Goal: Task Accomplishment & Management: Use online tool/utility

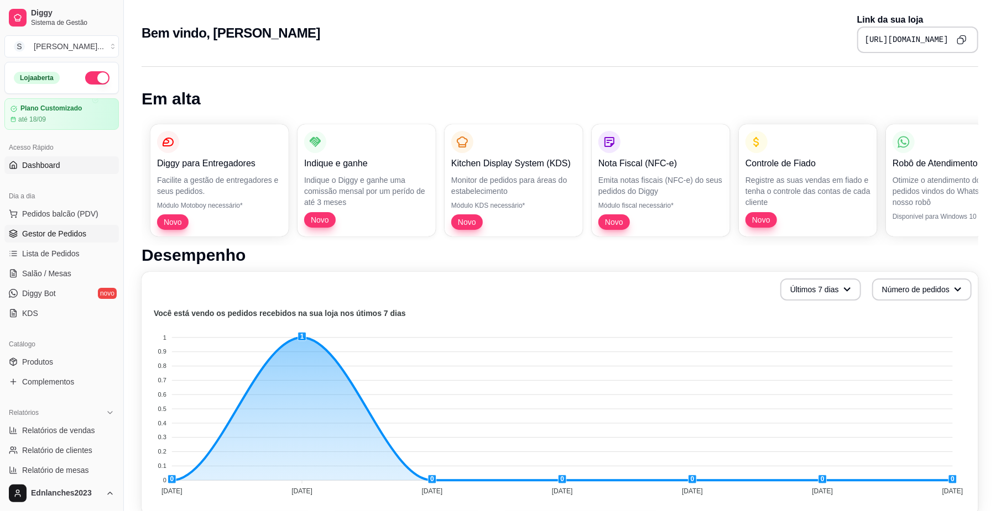
click at [48, 231] on span "Gestor de Pedidos" at bounding box center [54, 233] width 64 height 11
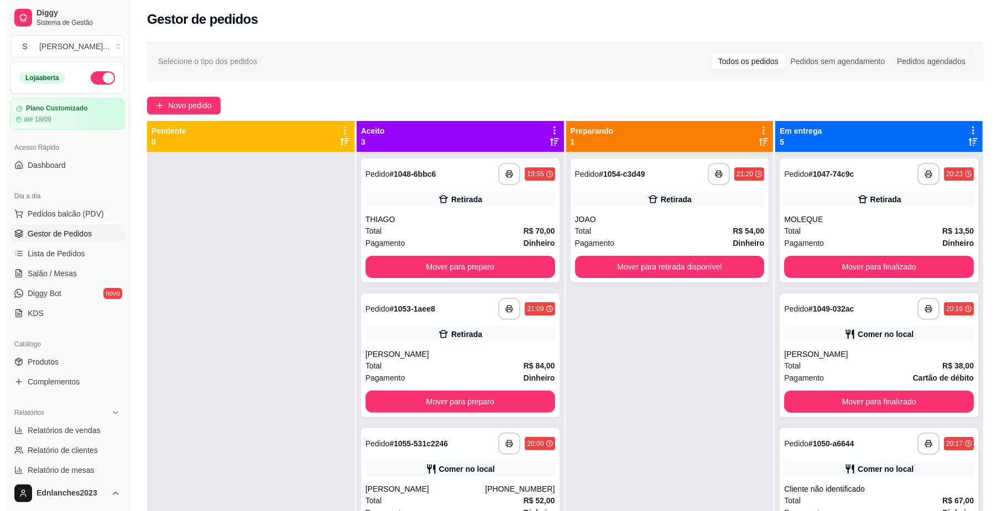
scroll to position [2, 0]
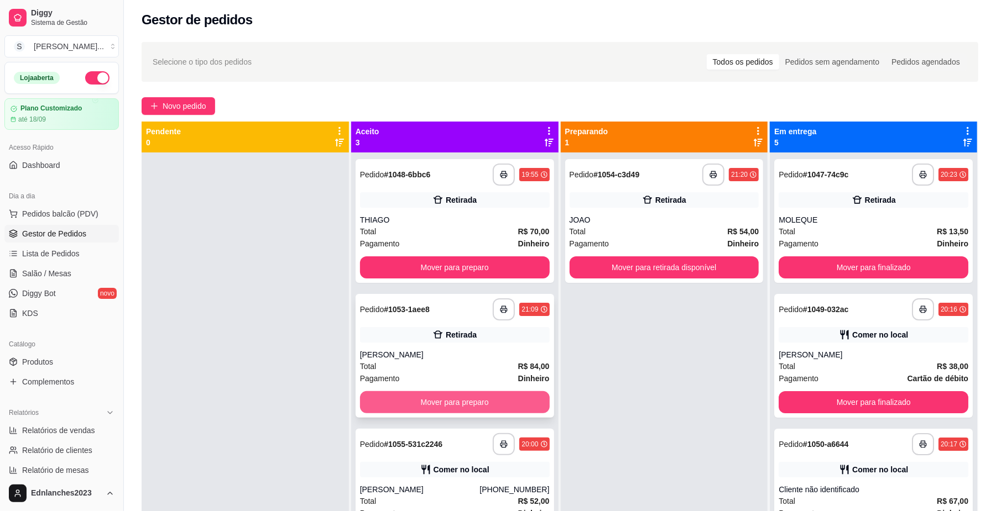
click at [458, 407] on button "Mover para preparo" at bounding box center [455, 402] width 190 height 22
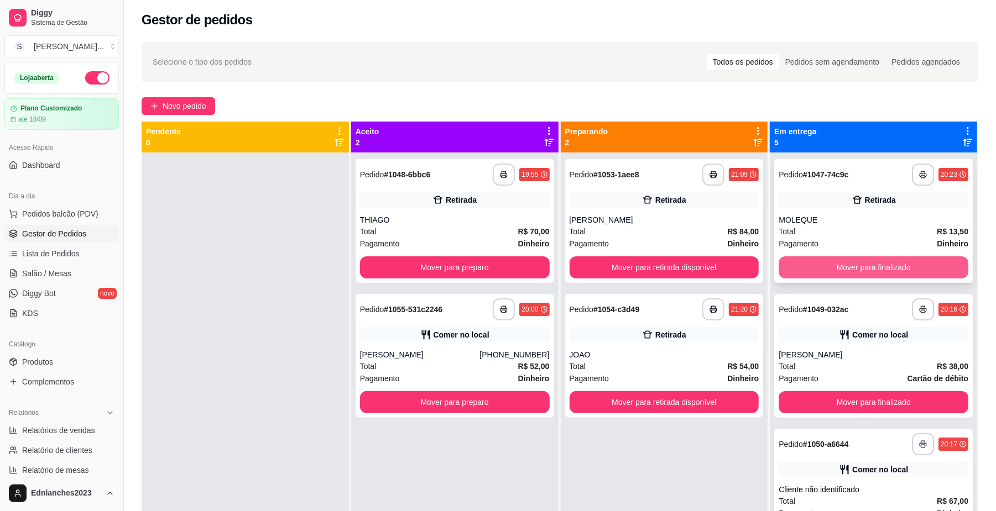
click at [833, 266] on button "Mover para finalizado" at bounding box center [873, 268] width 190 height 22
click at [833, 266] on button "Mover para finalizado" at bounding box center [873, 268] width 184 height 22
click at [833, 266] on button "Mover para finalizado" at bounding box center [873, 268] width 190 height 22
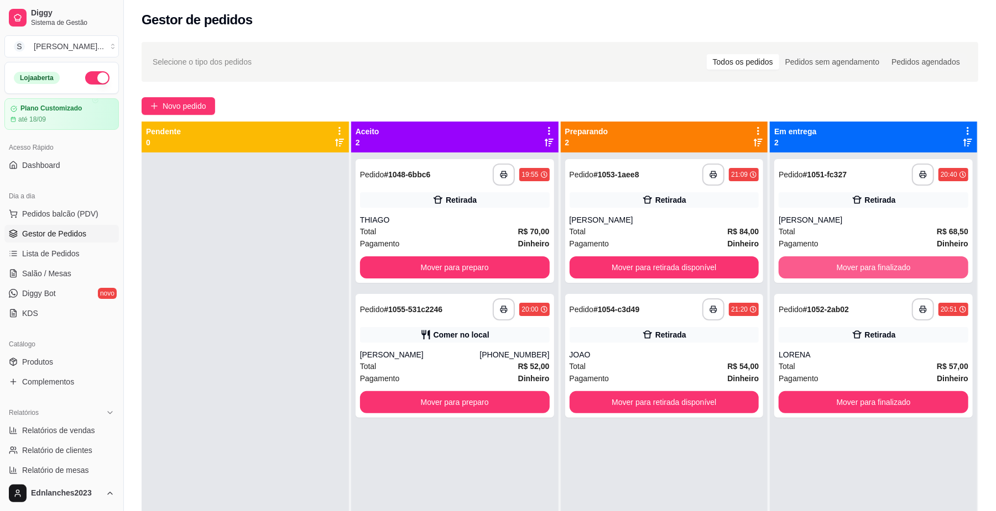
click at [833, 266] on button "Mover para finalizado" at bounding box center [873, 268] width 190 height 22
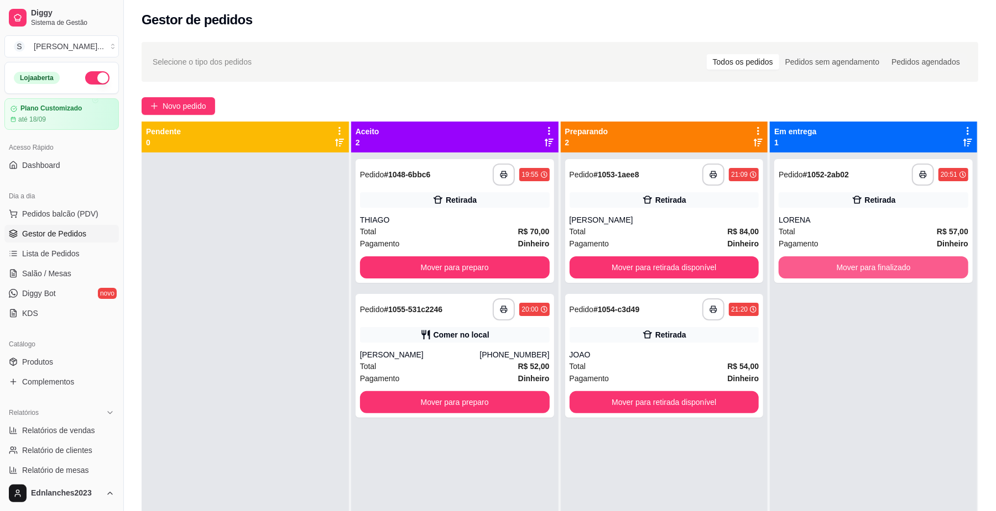
click at [833, 266] on button "Mover para finalizado" at bounding box center [873, 268] width 190 height 22
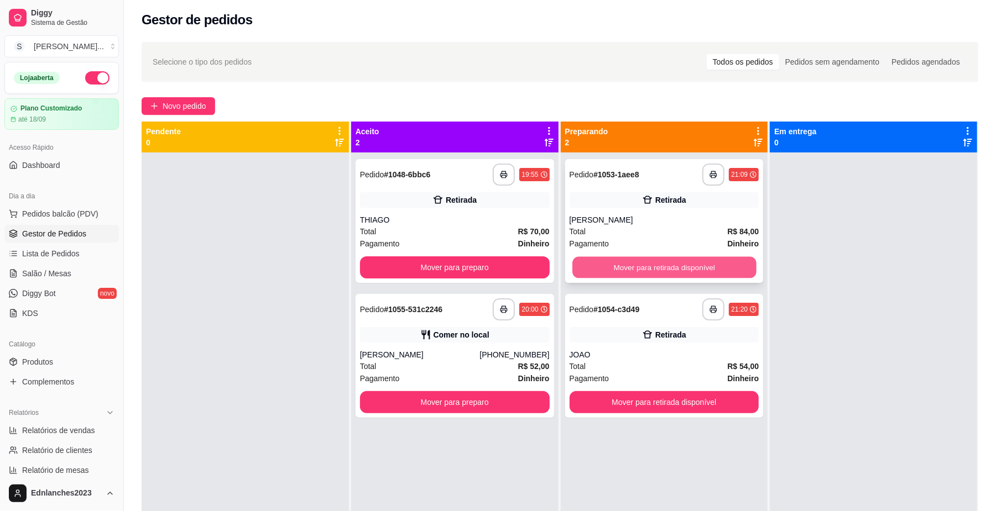
click at [650, 262] on button "Mover para retirada disponível" at bounding box center [664, 268] width 184 height 22
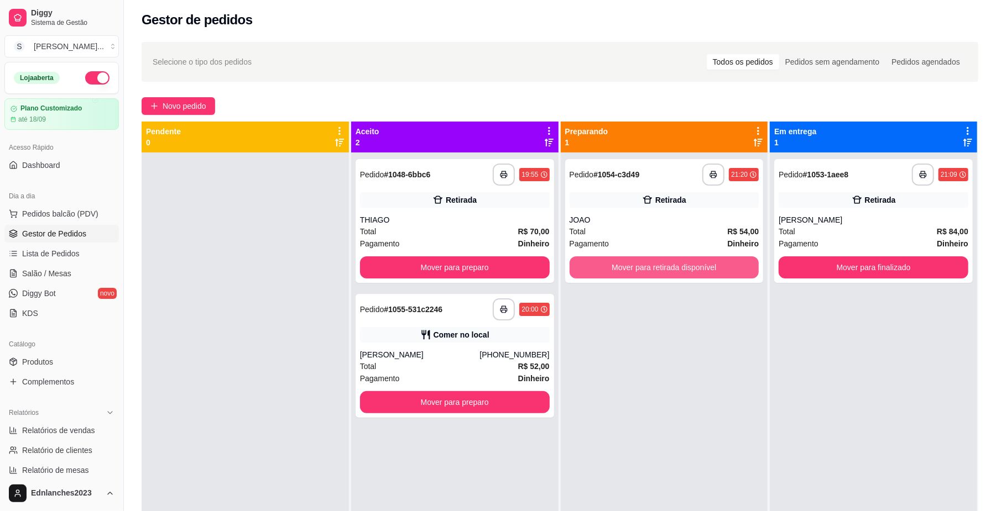
click at [650, 262] on button "Mover para retirada disponível" at bounding box center [664, 268] width 190 height 22
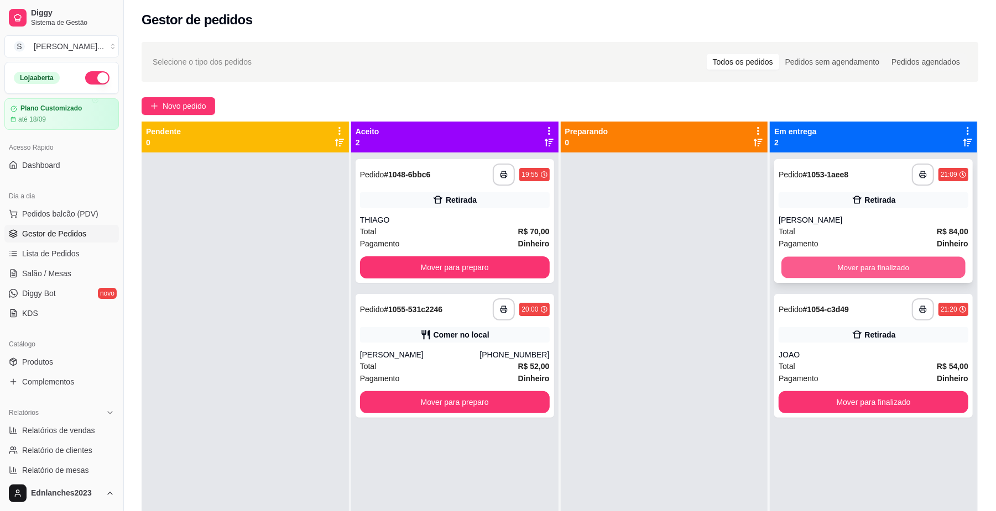
click at [818, 275] on button "Mover para finalizado" at bounding box center [873, 268] width 184 height 22
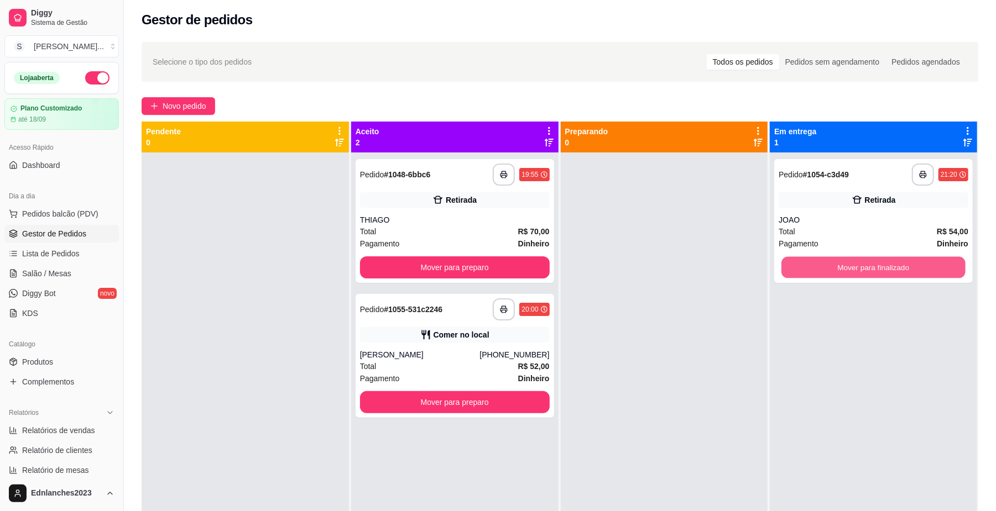
click at [818, 275] on button "Mover para finalizado" at bounding box center [873, 268] width 184 height 22
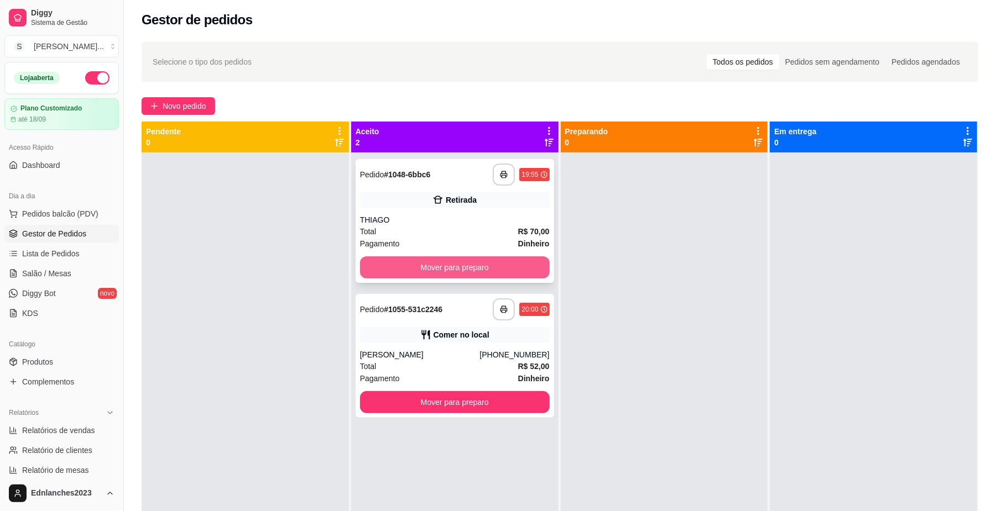
click at [404, 266] on button "Mover para preparo" at bounding box center [455, 268] width 190 height 22
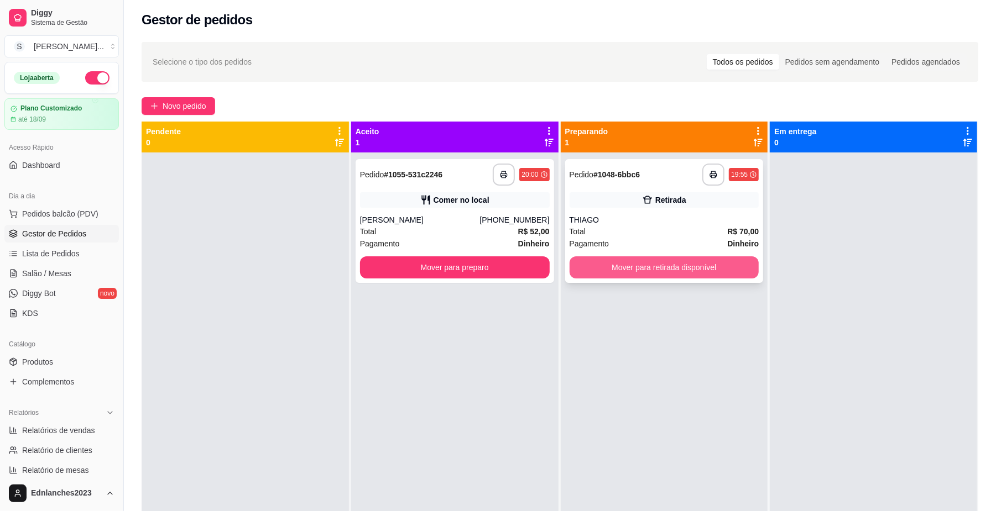
click at [592, 262] on button "Mover para retirada disponível" at bounding box center [664, 268] width 190 height 22
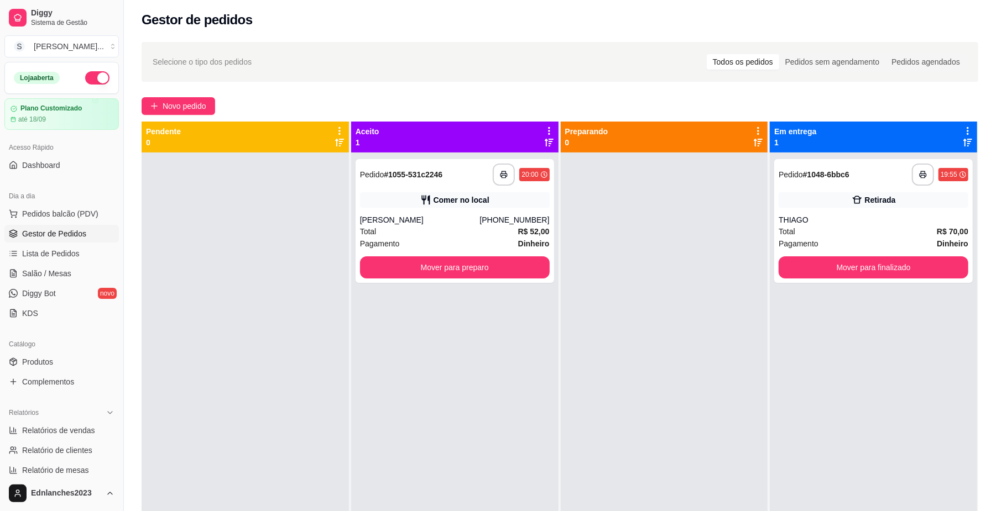
click at [733, 263] on div at bounding box center [664, 408] width 207 height 511
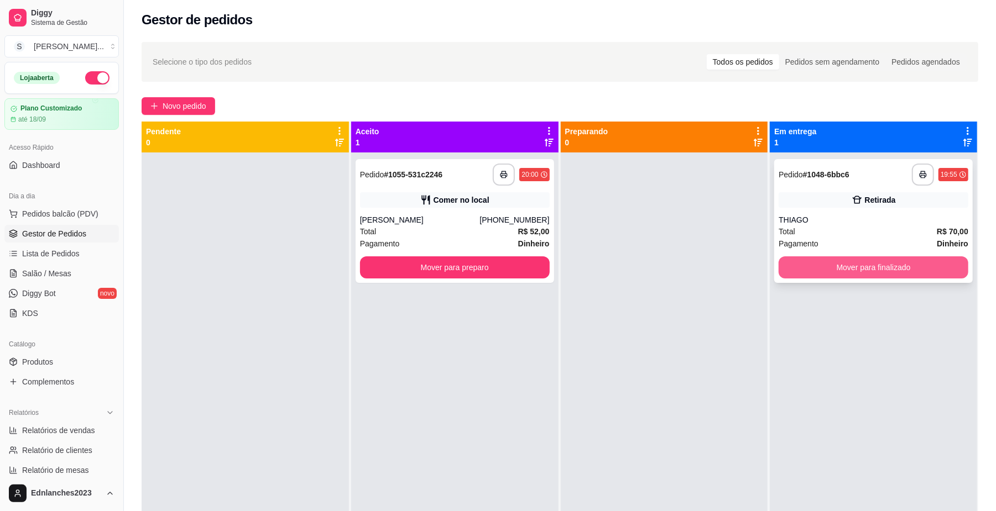
click at [797, 262] on button "Mover para finalizado" at bounding box center [873, 268] width 190 height 22
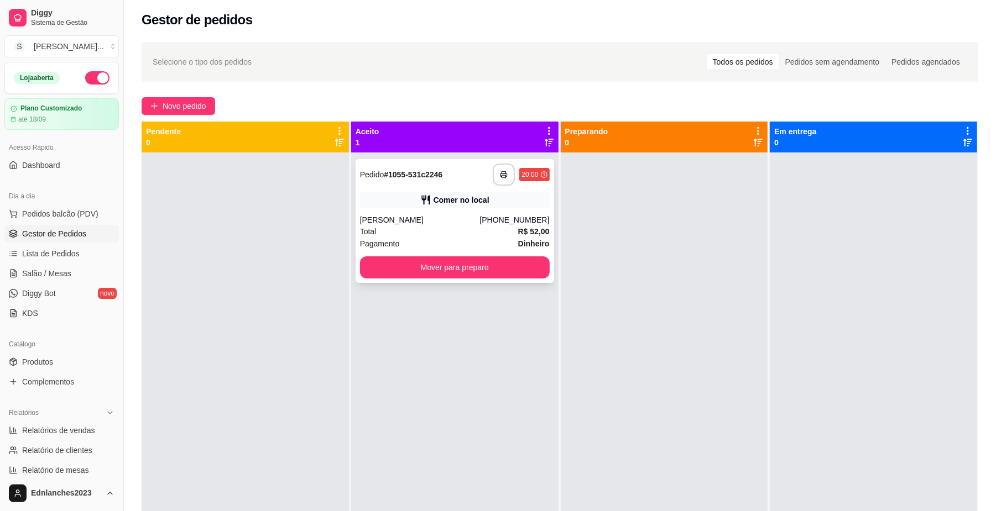
click at [398, 237] on div "Total R$ 52,00" at bounding box center [455, 232] width 190 height 12
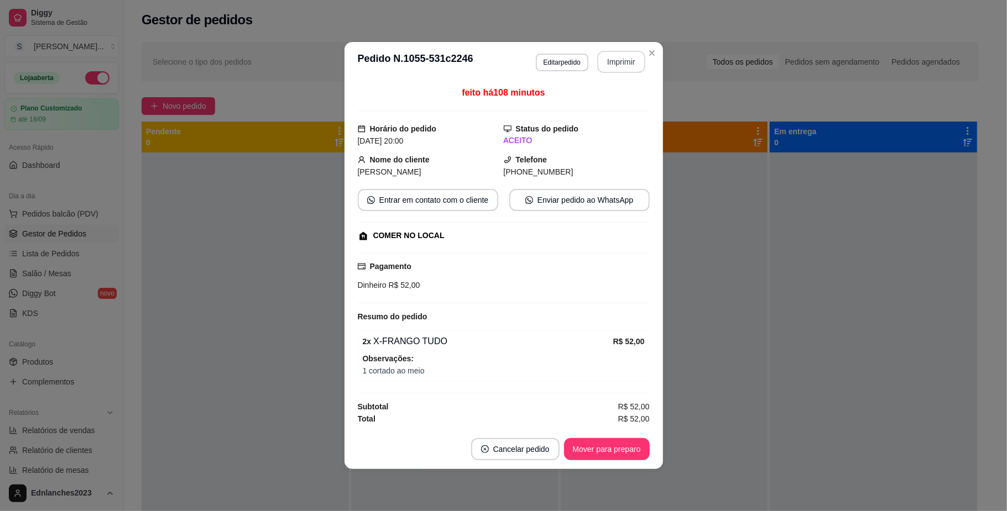
click at [630, 53] on button "Imprimir" at bounding box center [621, 62] width 48 height 22
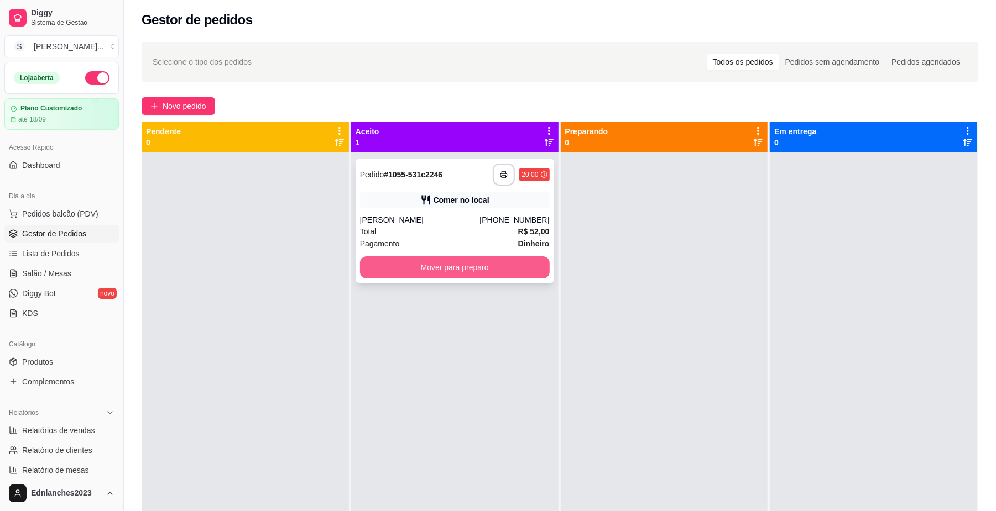
click at [421, 261] on button "Mover para preparo" at bounding box center [455, 268] width 190 height 22
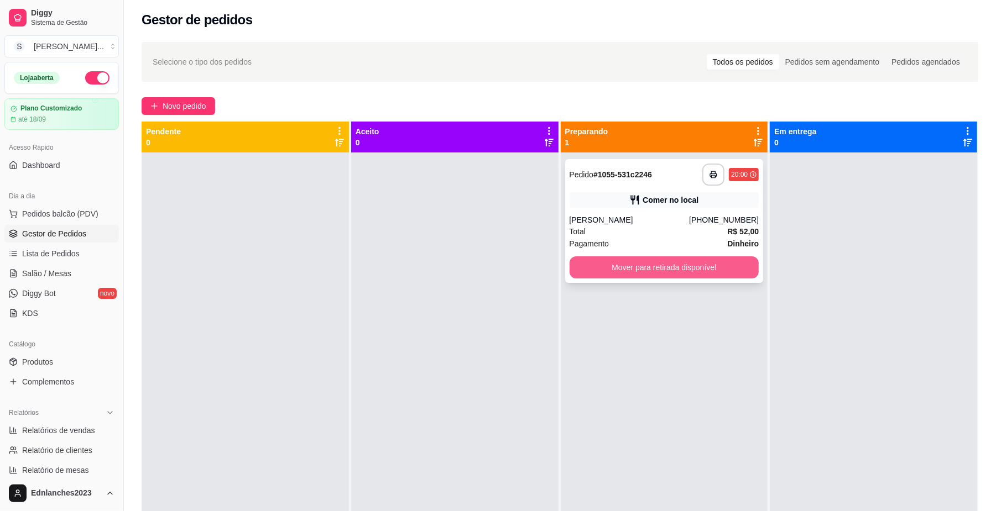
click at [613, 262] on button "Mover para retirada disponível" at bounding box center [664, 268] width 190 height 22
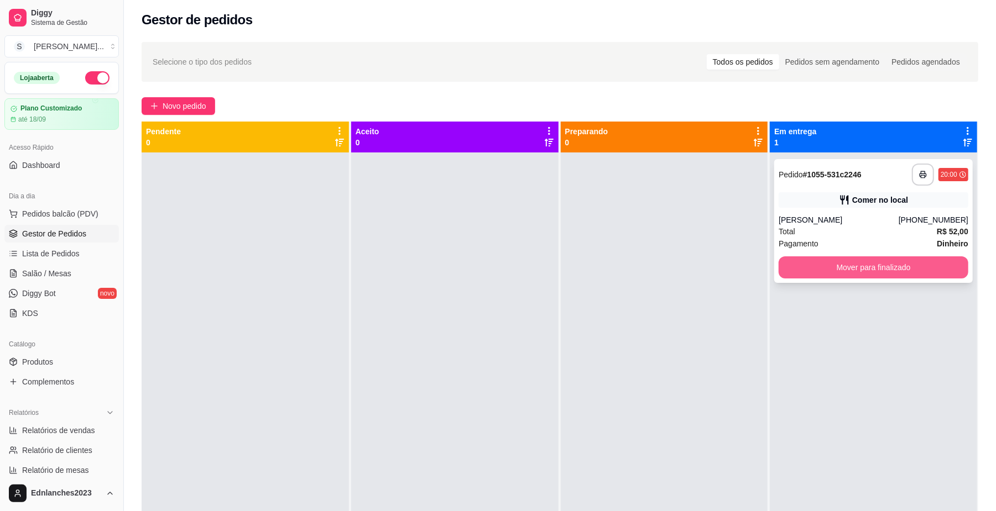
click at [798, 263] on button "Mover para finalizado" at bounding box center [873, 268] width 190 height 22
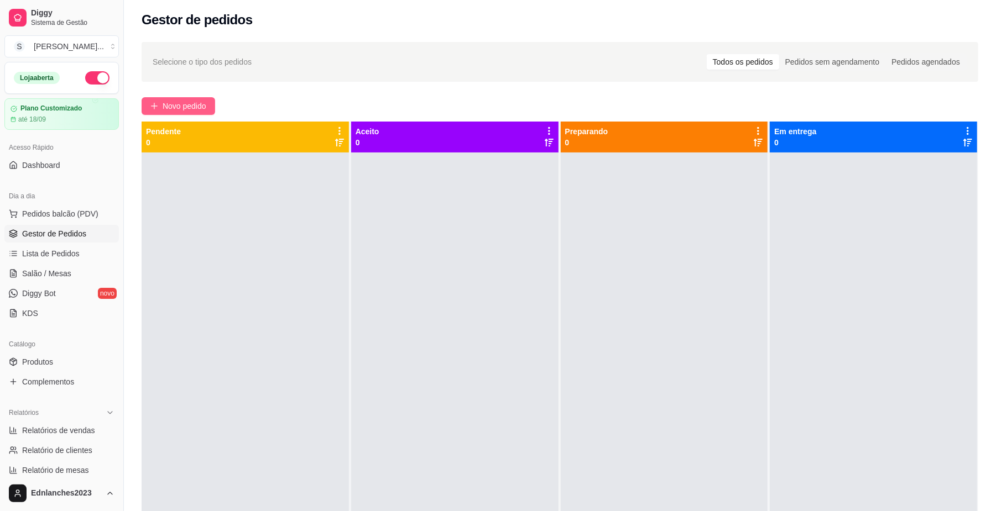
click at [192, 104] on span "Novo pedido" at bounding box center [185, 106] width 44 height 12
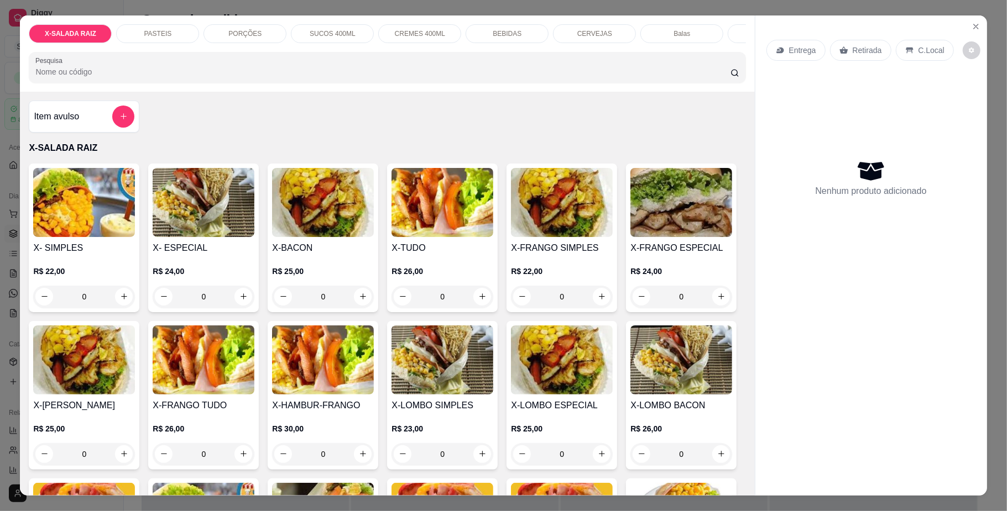
click at [228, 33] on p "PORÇÕES" at bounding box center [244, 33] width 33 height 9
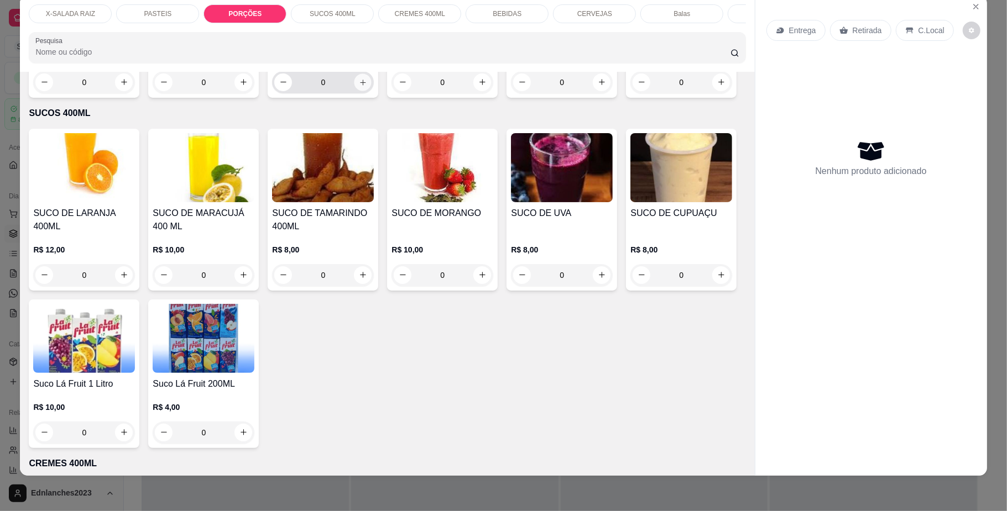
click at [364, 91] on button "increase-product-quantity" at bounding box center [362, 82] width 17 height 17
type input "1"
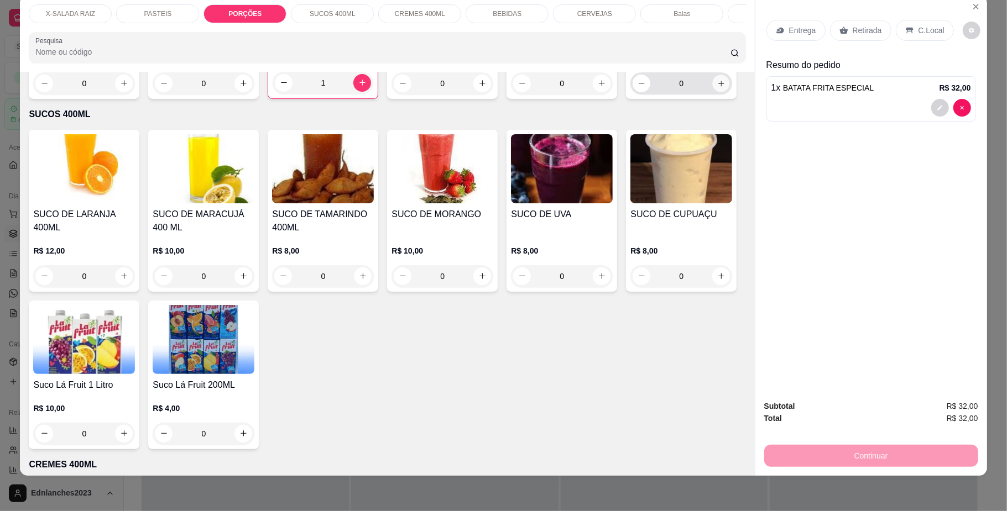
click at [717, 87] on icon "increase-product-quantity" at bounding box center [721, 83] width 8 height 8
type input "1"
click at [799, 34] on p "Entrega" at bounding box center [802, 30] width 27 height 11
click at [866, 25] on p "Retirada" at bounding box center [867, 30] width 29 height 11
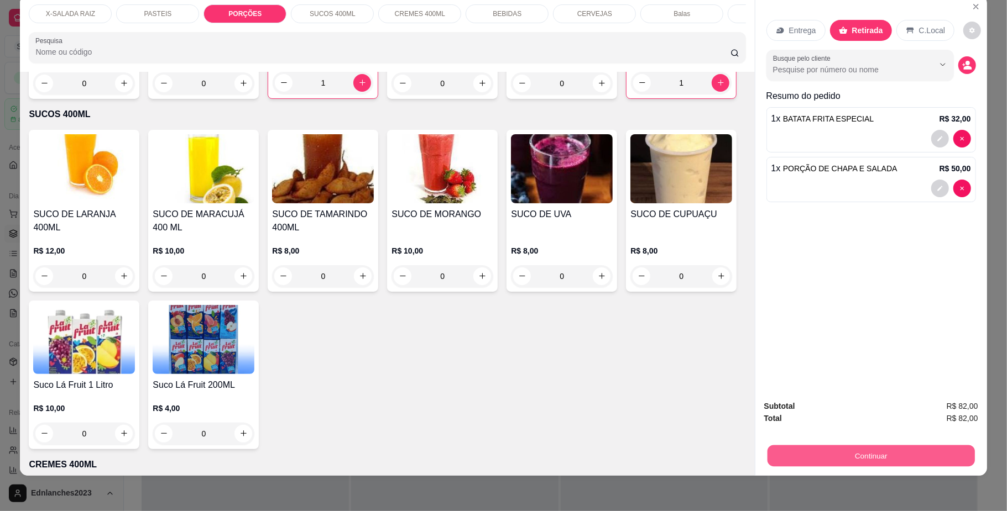
click at [940, 448] on button "Continuar" at bounding box center [870, 457] width 207 height 22
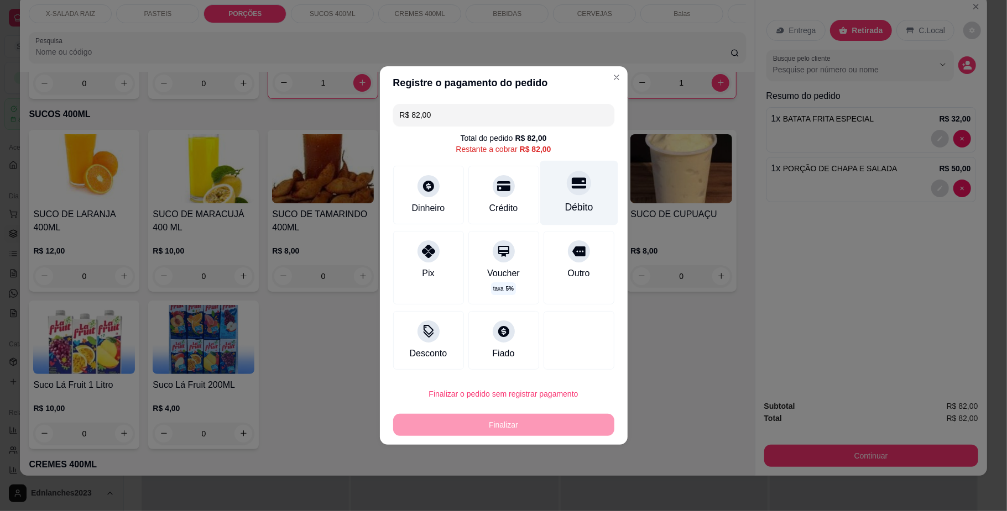
click at [564, 210] on div "Débito" at bounding box center [578, 207] width 28 height 14
type input "R$ 0,00"
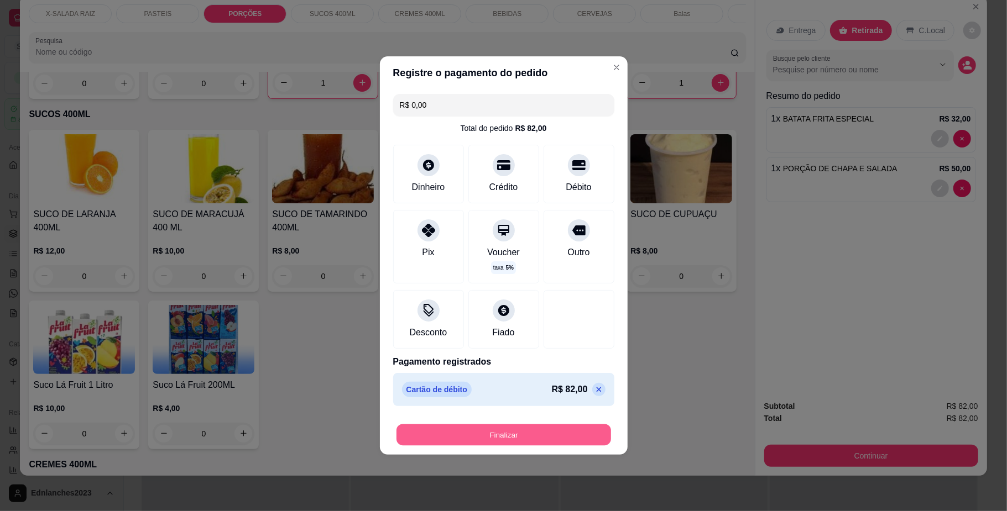
click at [478, 434] on button "Finalizar" at bounding box center [503, 436] width 215 height 22
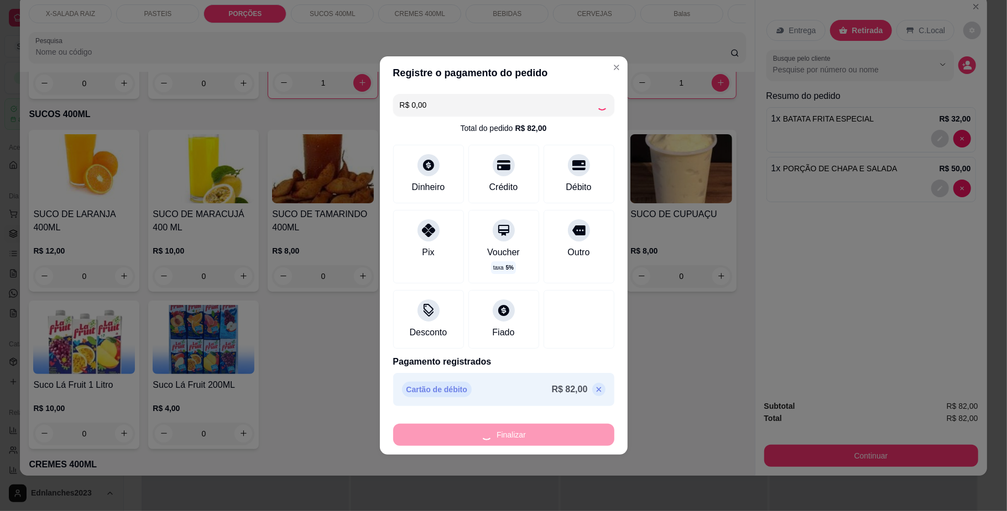
type input "0"
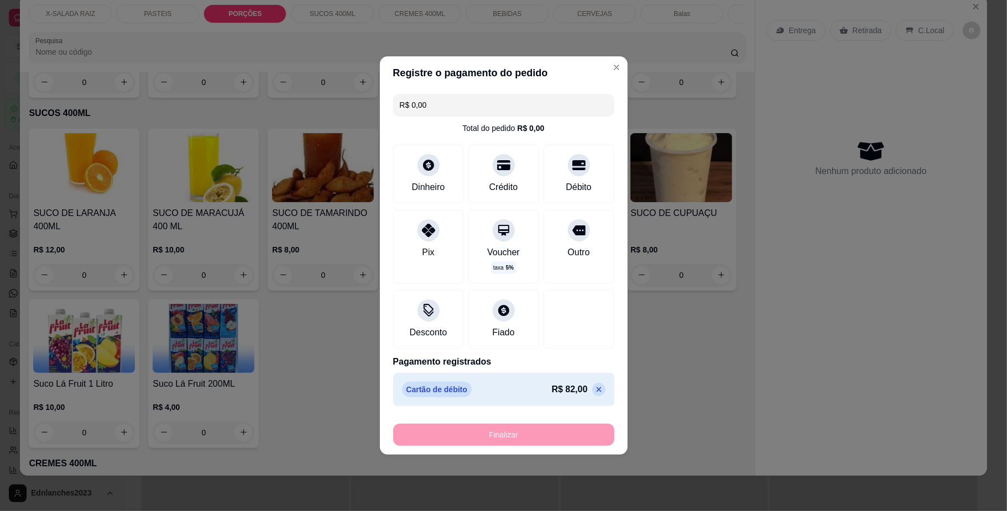
type input "-R$ 82,00"
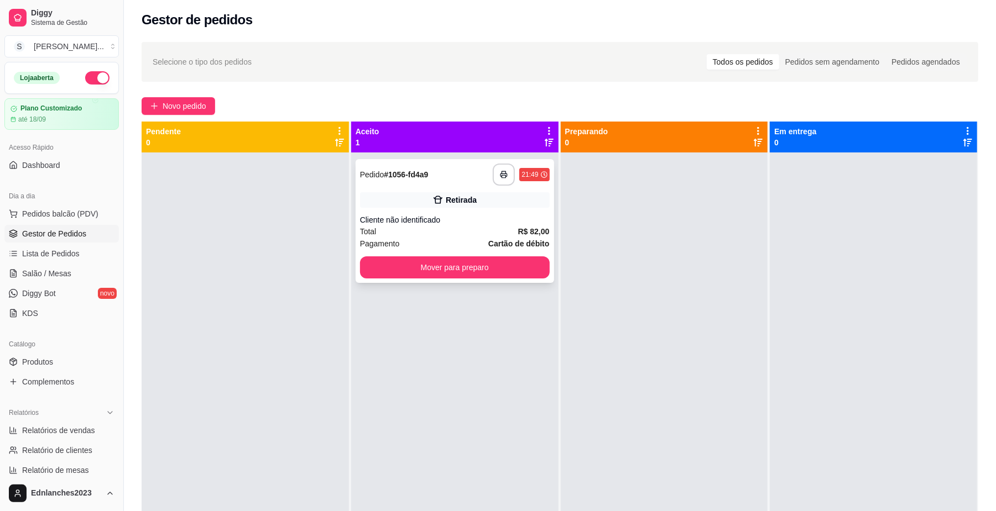
click at [436, 162] on div "**********" at bounding box center [454, 221] width 198 height 124
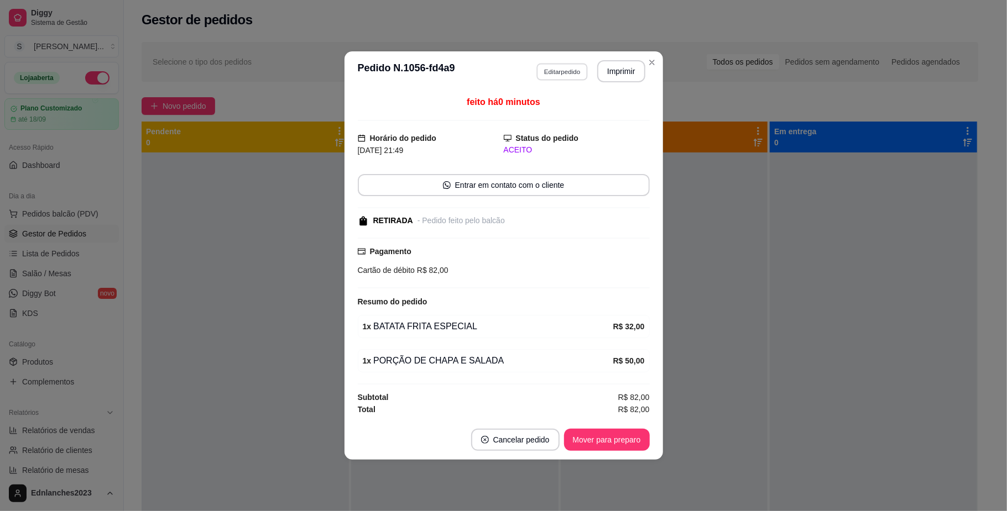
click at [537, 67] on button "Editar pedido" at bounding box center [561, 71] width 51 height 17
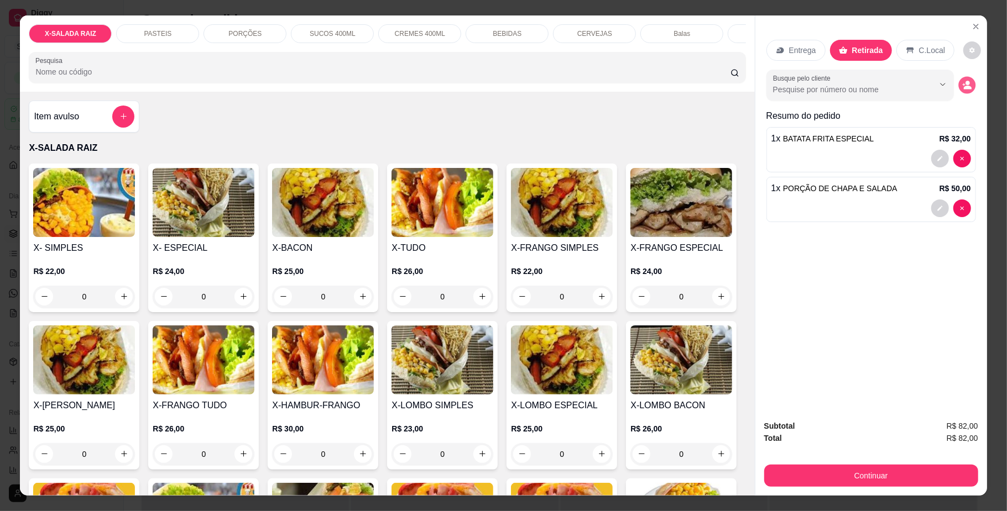
click at [966, 84] on button "decrease-product-quantity" at bounding box center [966, 84] width 17 height 17
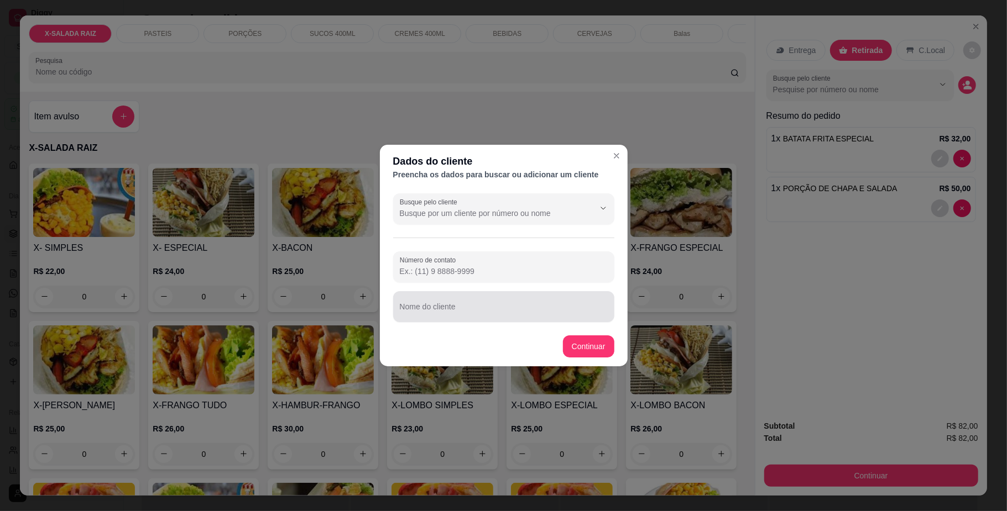
click at [502, 306] on input "Nome do cliente" at bounding box center [504, 311] width 208 height 11
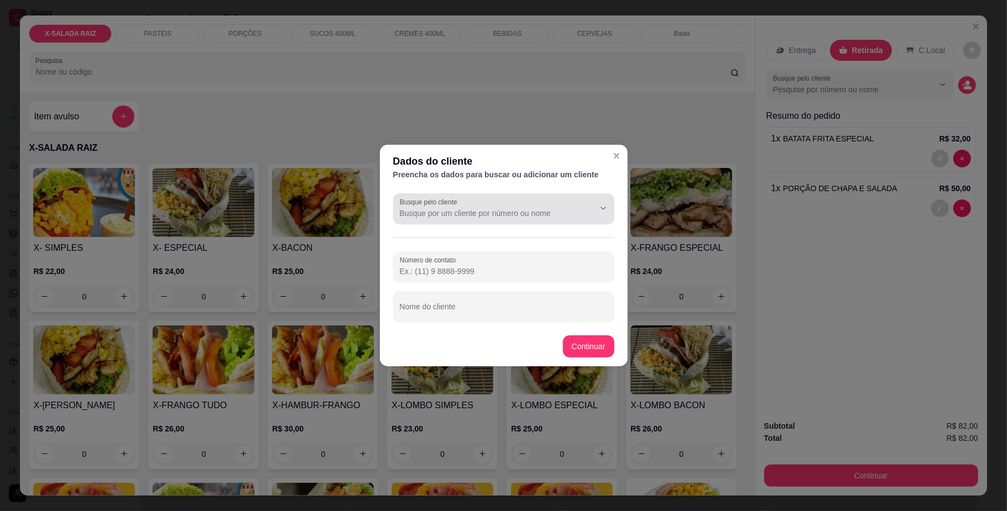
click at [506, 207] on div at bounding box center [504, 209] width 208 height 22
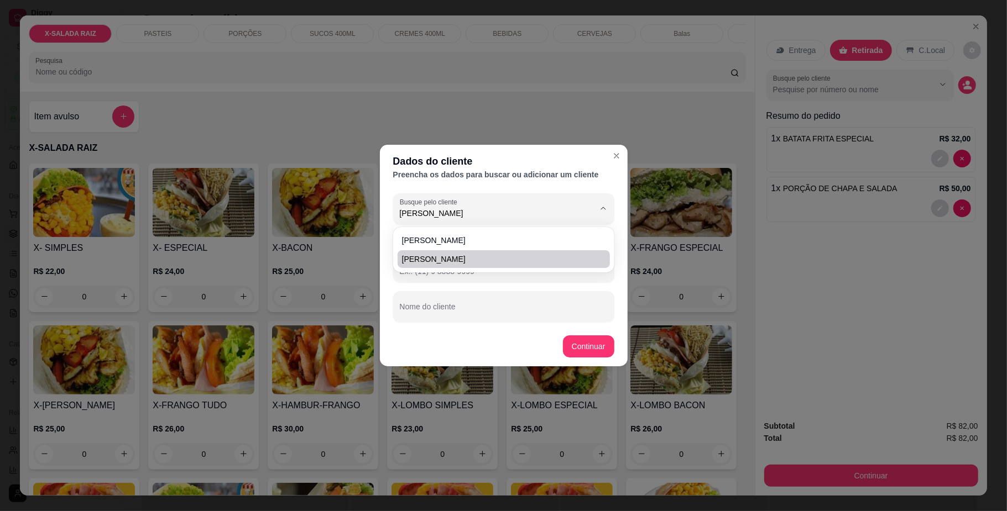
click at [484, 257] on span "[PERSON_NAME]" at bounding box center [498, 259] width 192 height 11
type input "[PERSON_NAME]"
type input "[PHONE_NUMBER]"
type input "[PERSON_NAME]"
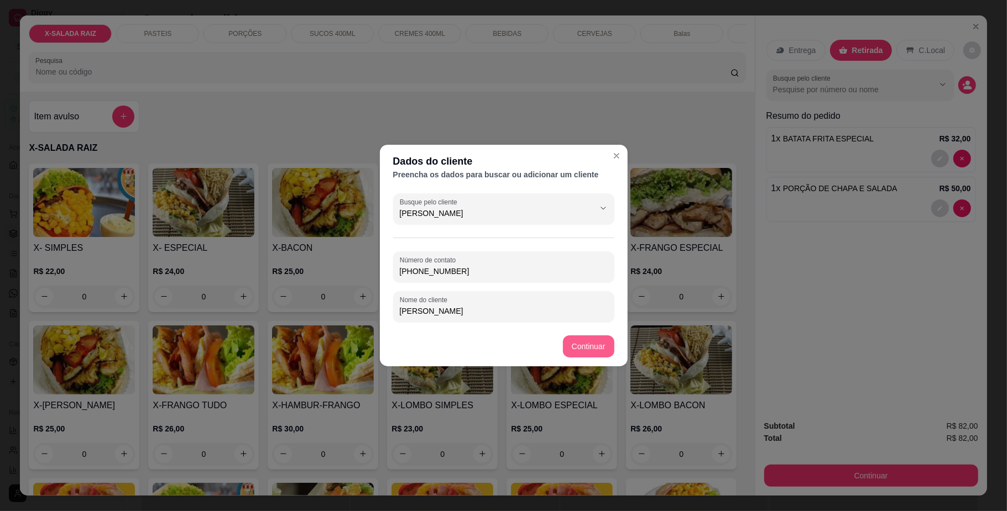
type input "[PERSON_NAME]"
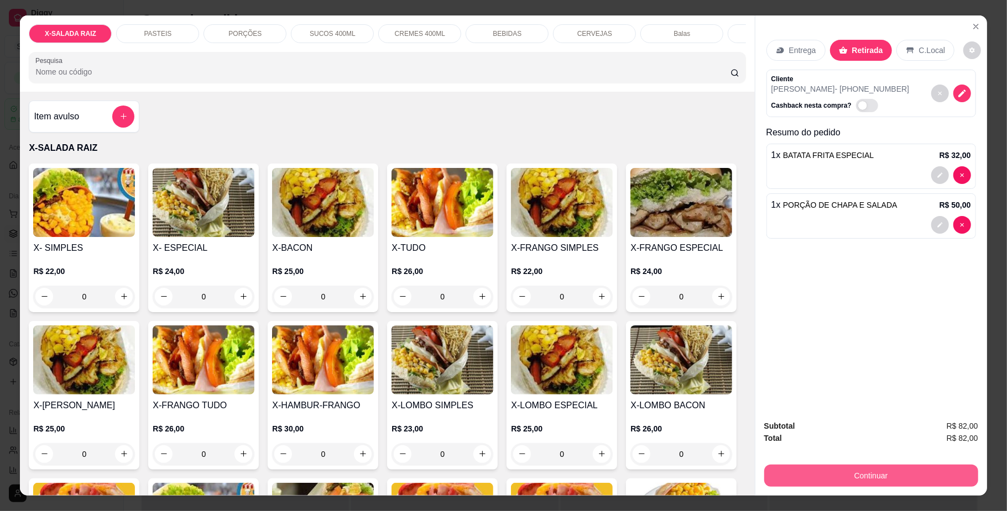
click at [797, 466] on button "Continuar" at bounding box center [871, 476] width 214 height 22
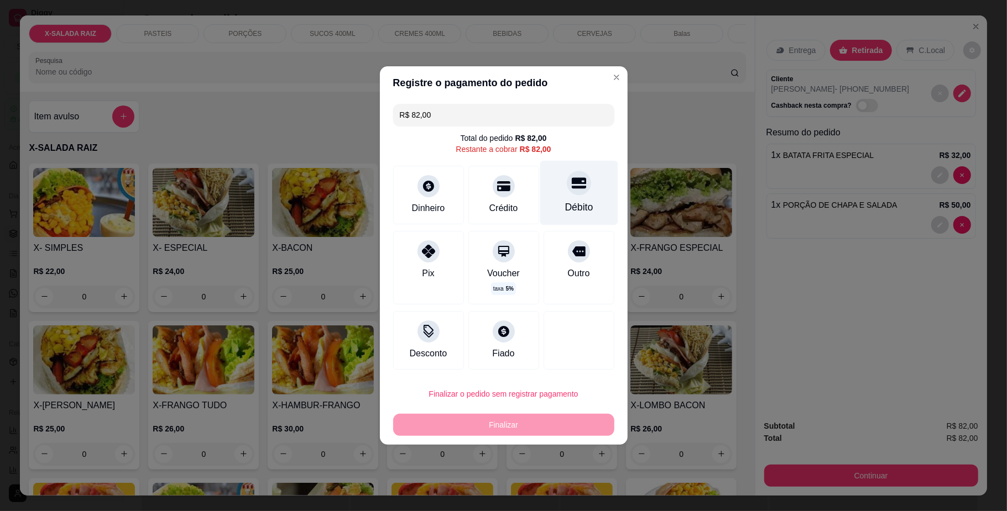
click at [564, 206] on div "Débito" at bounding box center [578, 207] width 28 height 14
type input "R$ 0,00"
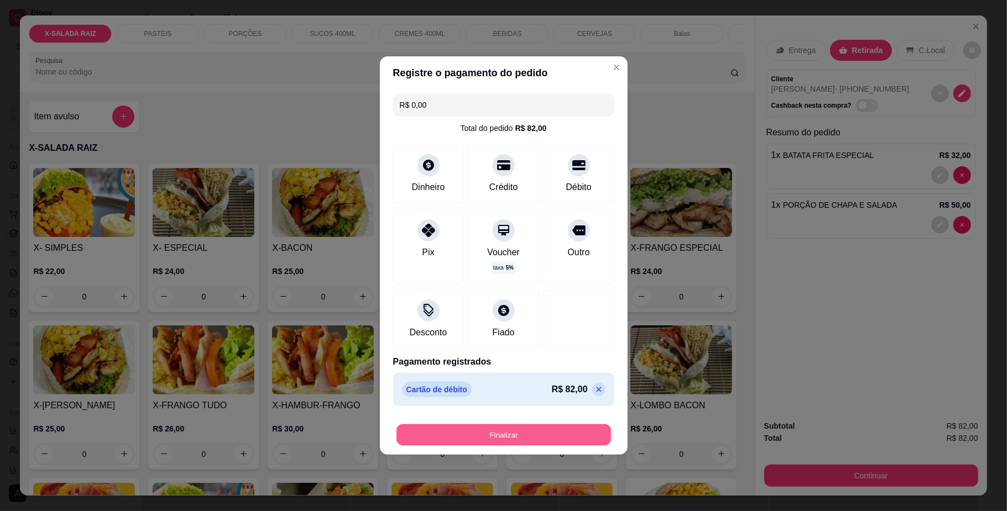
click at [561, 430] on button "Finalizar" at bounding box center [503, 436] width 215 height 22
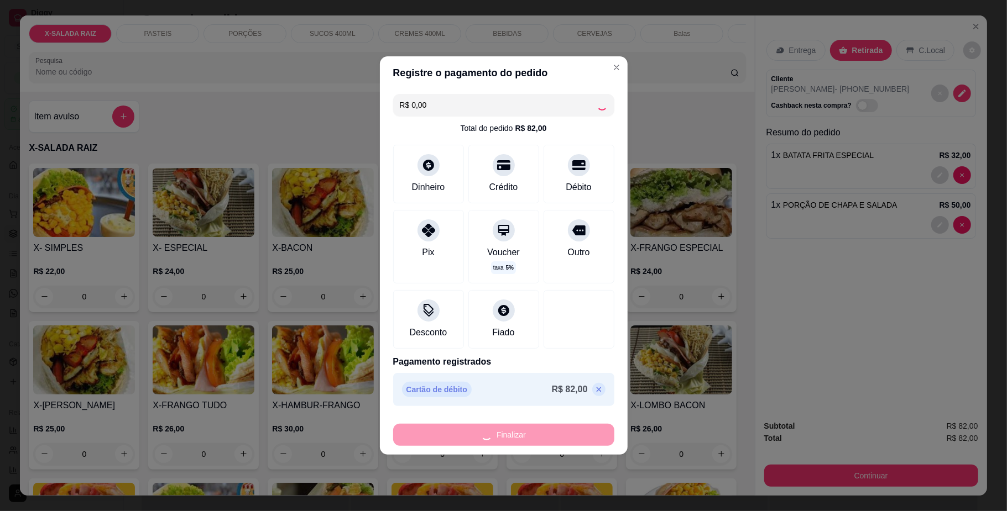
type input "0"
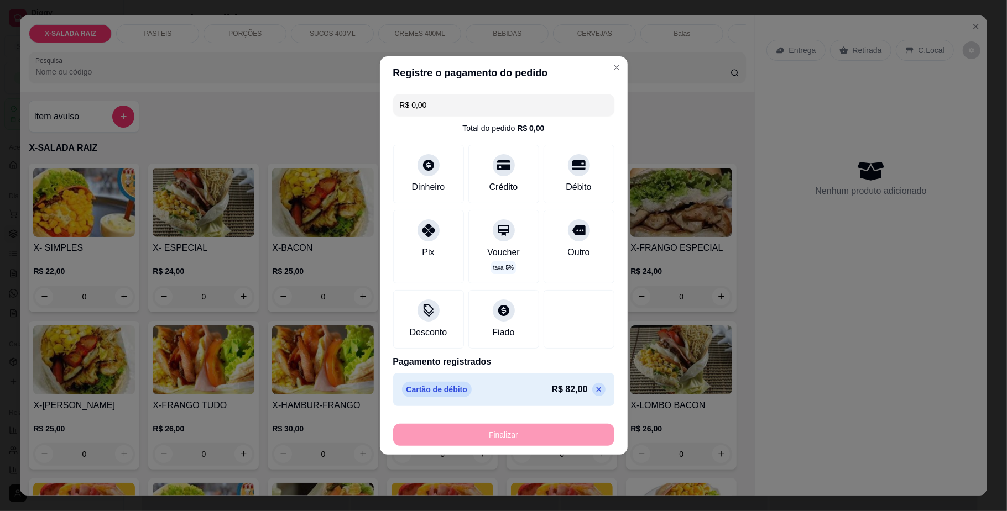
type input "-R$ 82,00"
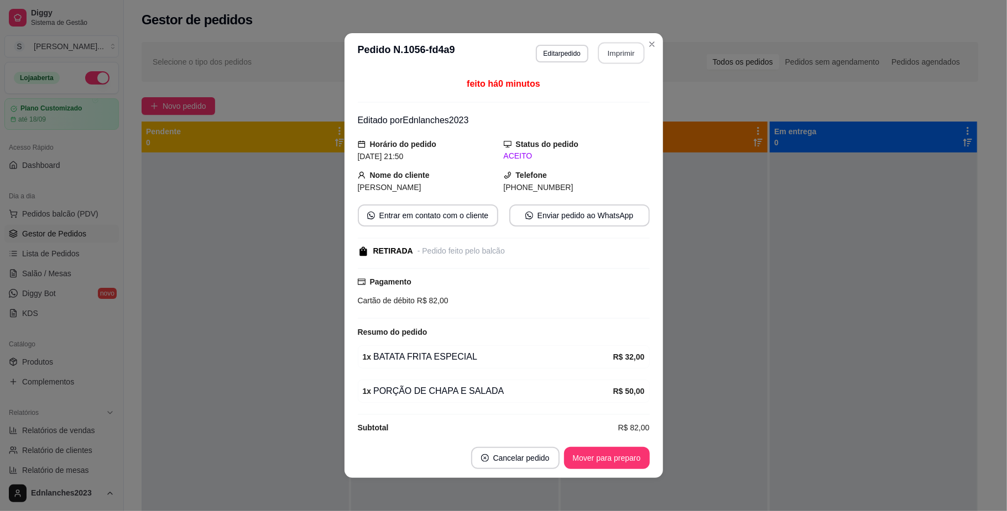
click at [618, 54] on button "Imprimir" at bounding box center [621, 54] width 46 height 22
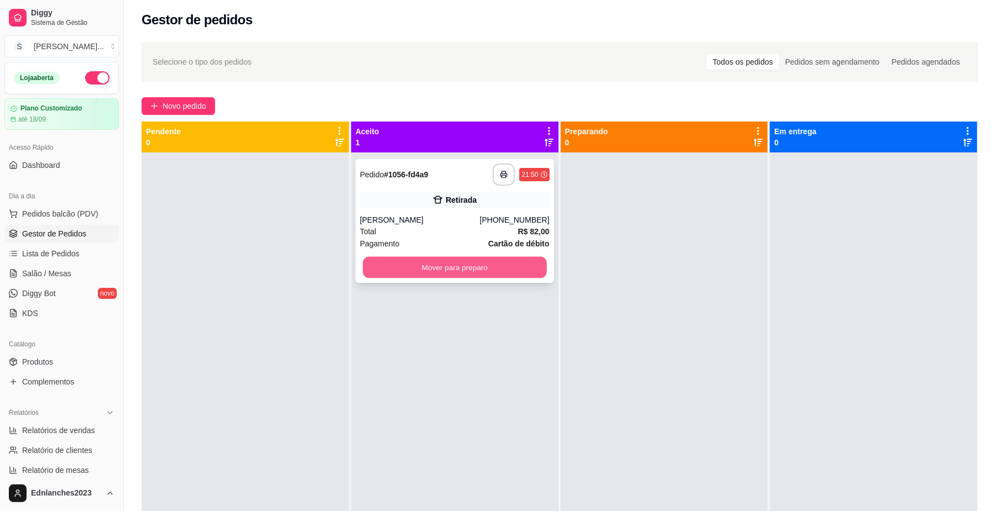
click at [490, 259] on button "Mover para preparo" at bounding box center [455, 268] width 184 height 22
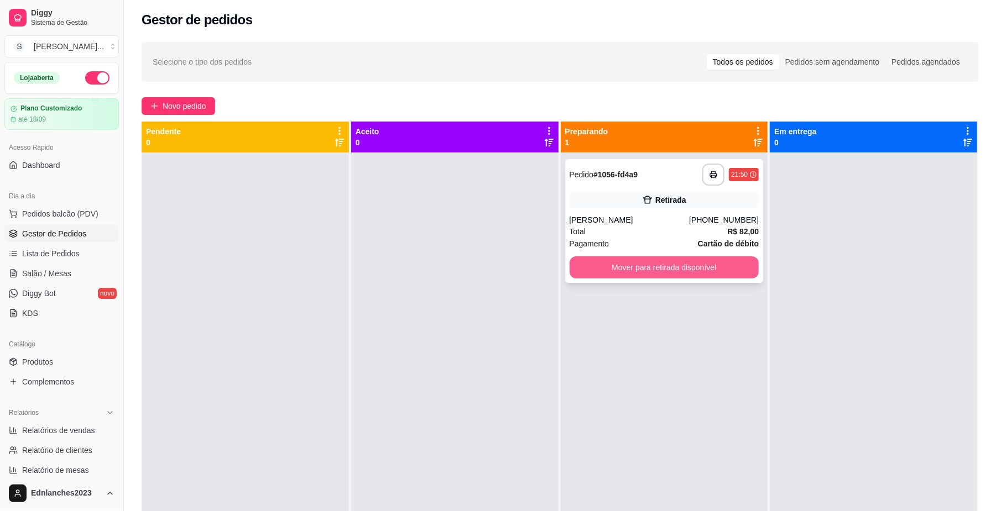
click at [660, 275] on button "Mover para retirada disponível" at bounding box center [664, 268] width 190 height 22
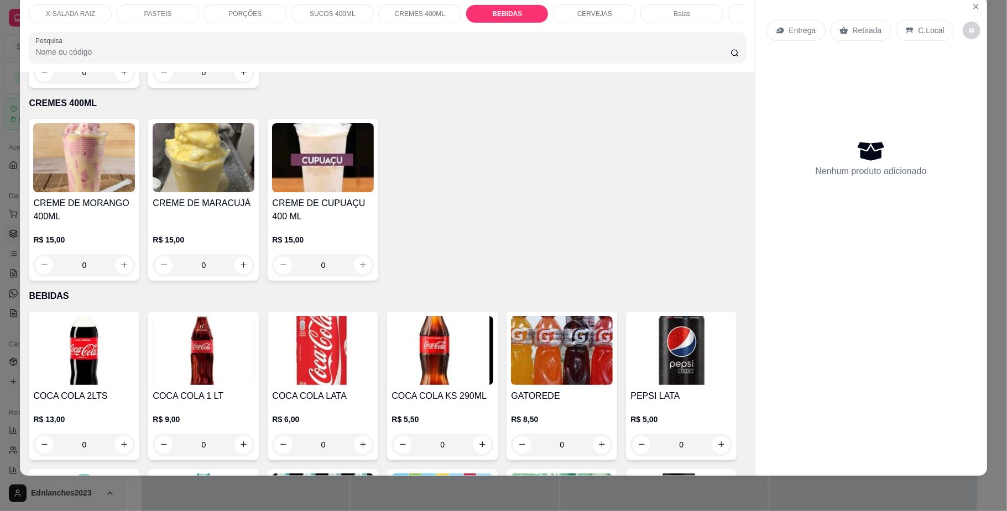
scroll to position [1413, 0]
click at [70, 12] on p "X-SALADA RAIZ" at bounding box center [70, 13] width 49 height 9
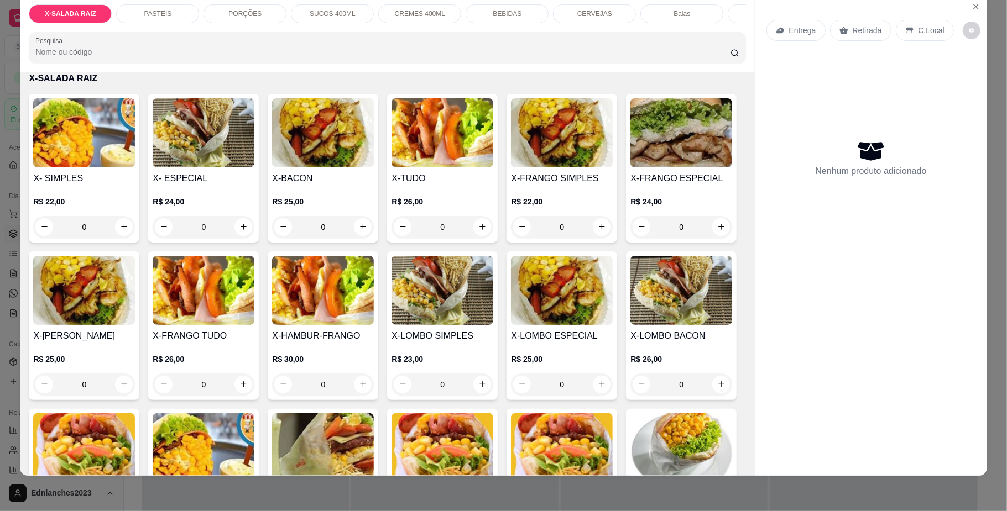
scroll to position [28, 0]
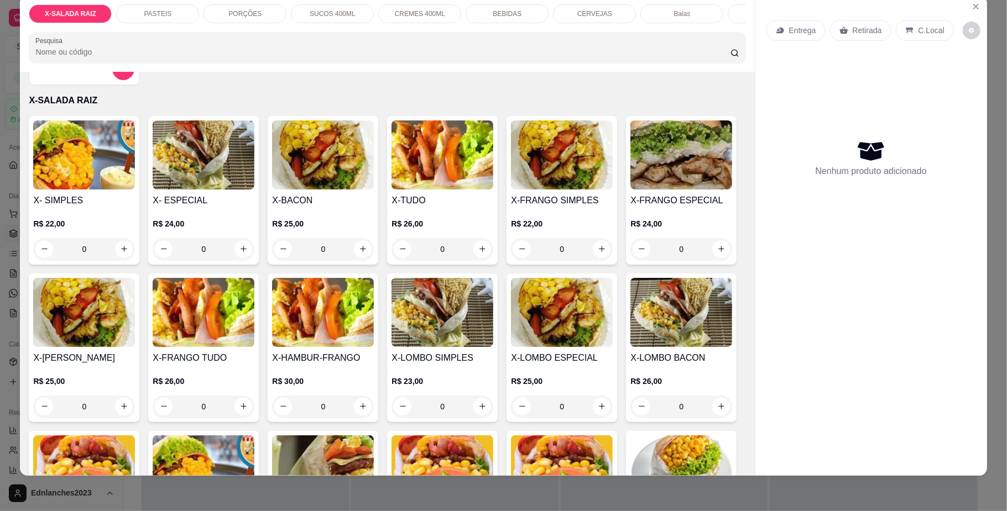
click at [135, 365] on h4 "X-[PERSON_NAME]" at bounding box center [84, 358] width 102 height 13
click at [235, 258] on button "increase-product-quantity" at bounding box center [243, 248] width 17 height 17
type input "1"
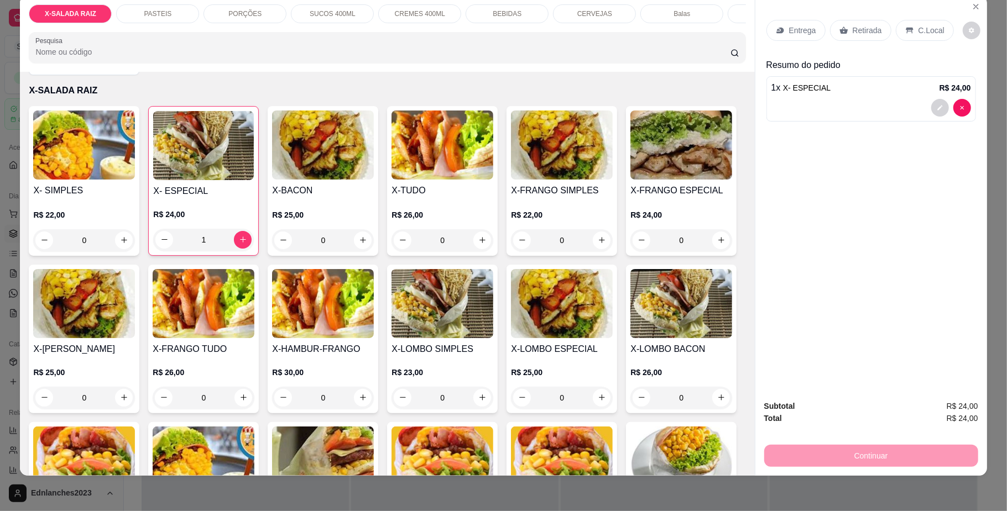
scroll to position [38, 0]
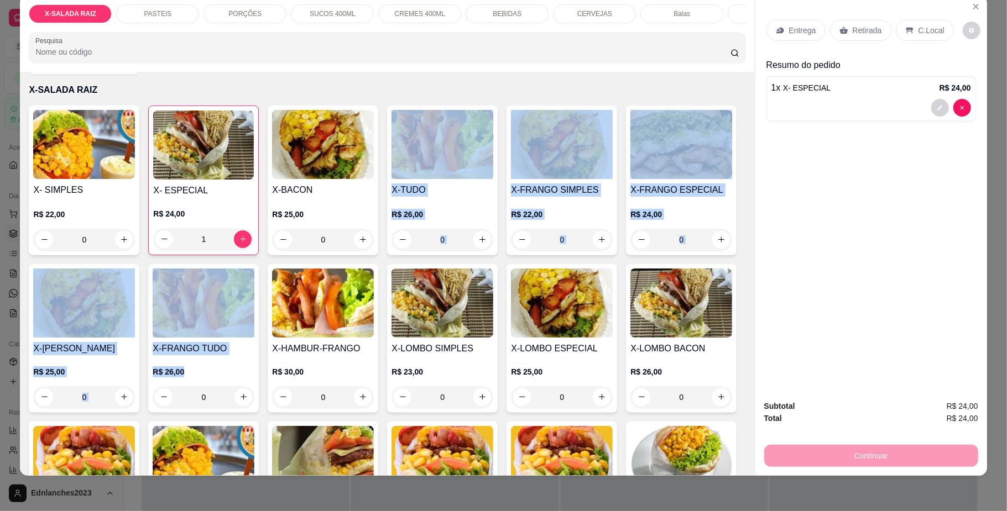
drag, startPoint x: 362, startPoint y: 370, endPoint x: 422, endPoint y: 169, distance: 210.2
click at [422, 169] on div "X- SIMPLES R$ 22,00 0 X- ESPECIAL R$ 24,00 1 X-BACON R$ 25,00 0 X-TUDO R$ 26,00…" at bounding box center [387, 417] width 717 height 623
click at [636, 188] on div "X- SIMPLES R$ 22,00 0 X- ESPECIAL R$ 24,00 1 X-BACON R$ 25,00 0 X-TUDO R$ 26,00…" at bounding box center [387, 417] width 717 height 623
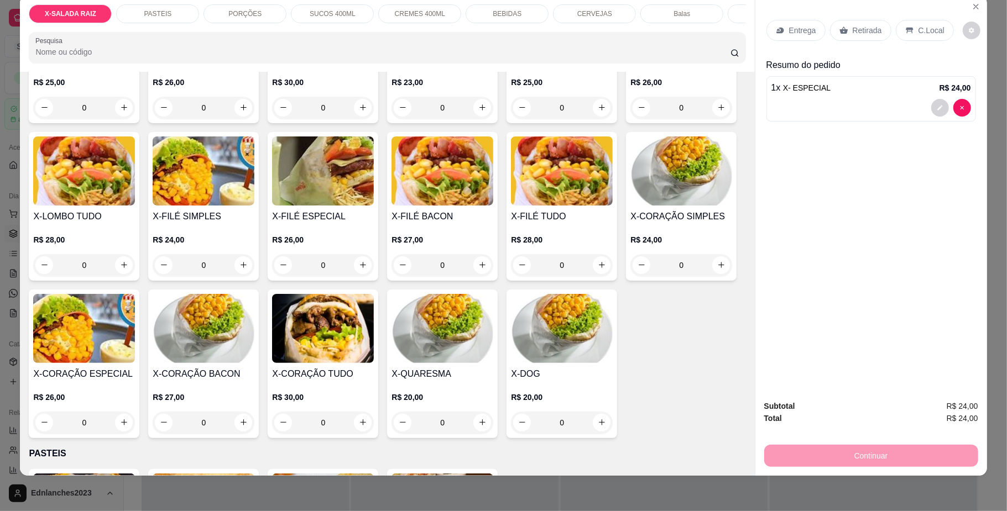
scroll to position [327, 0]
click at [246, 269] on icon "increase-product-quantity" at bounding box center [243, 266] width 6 height 6
type input "1"
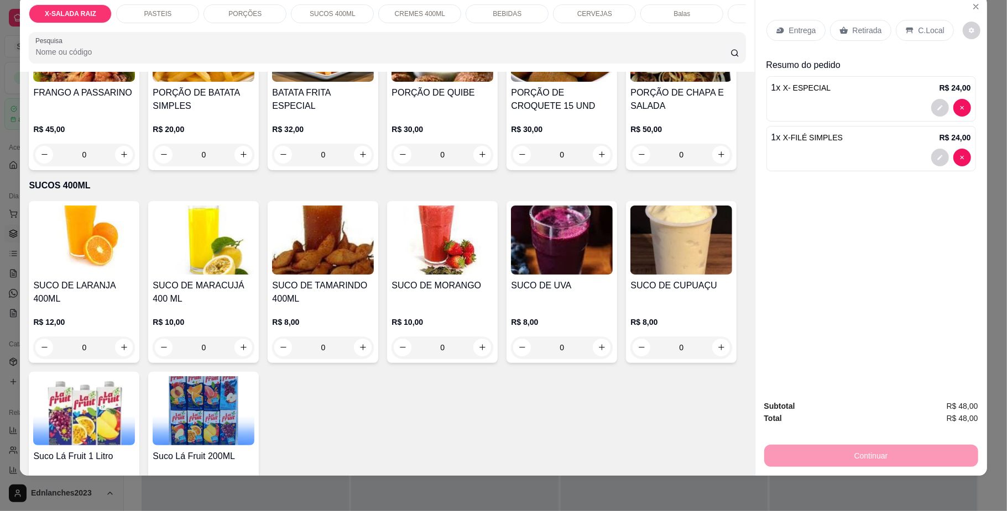
scroll to position [977, 0]
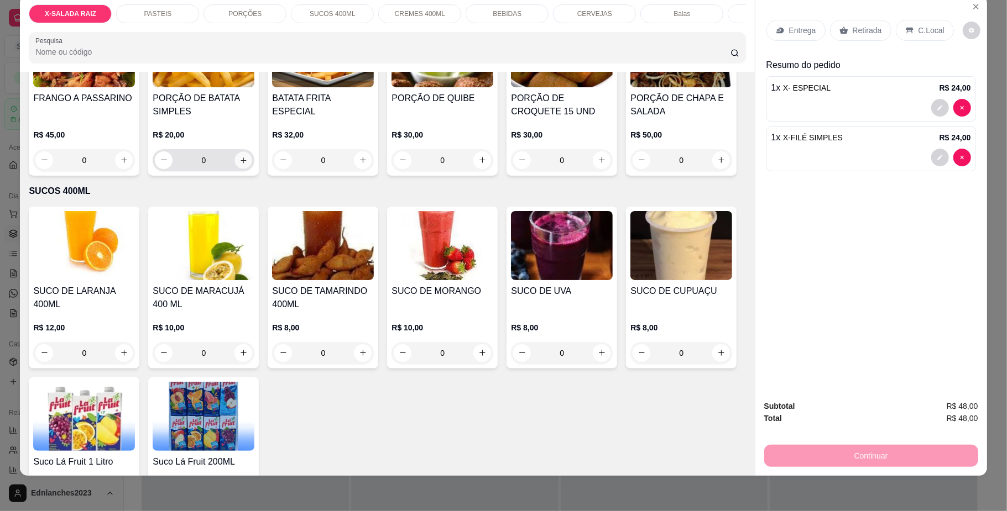
click at [239, 164] on icon "increase-product-quantity" at bounding box center [243, 160] width 8 height 8
type input "1"
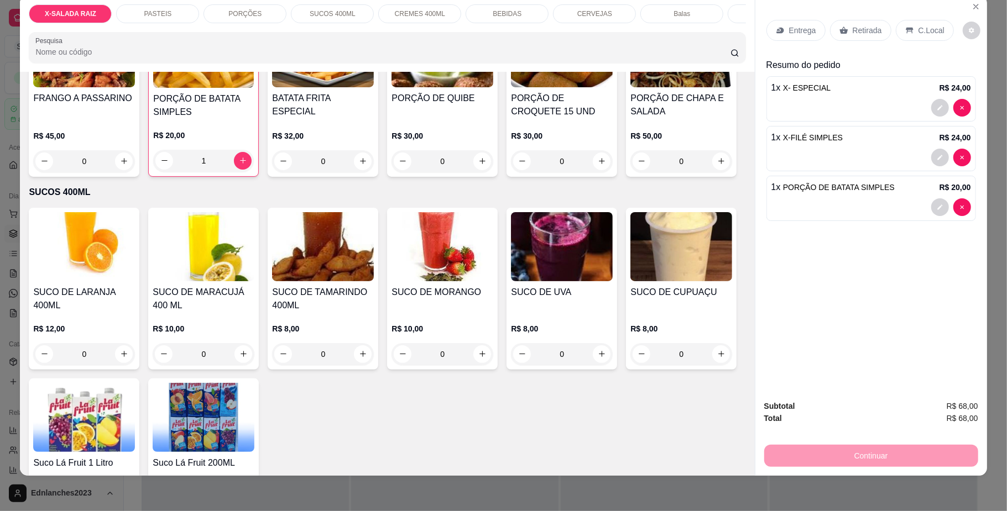
click at [483, 8] on div "BEBIDAS" at bounding box center [507, 13] width 83 height 19
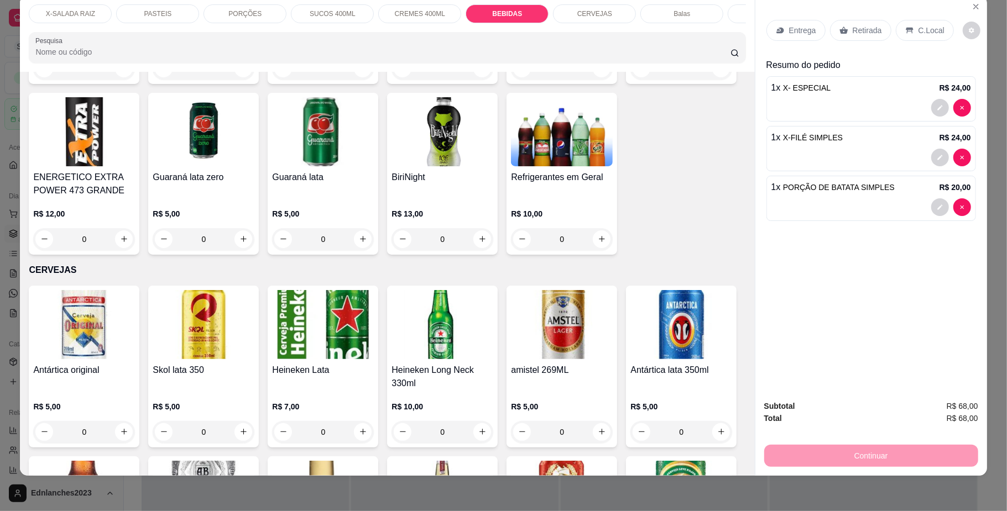
type input "1"
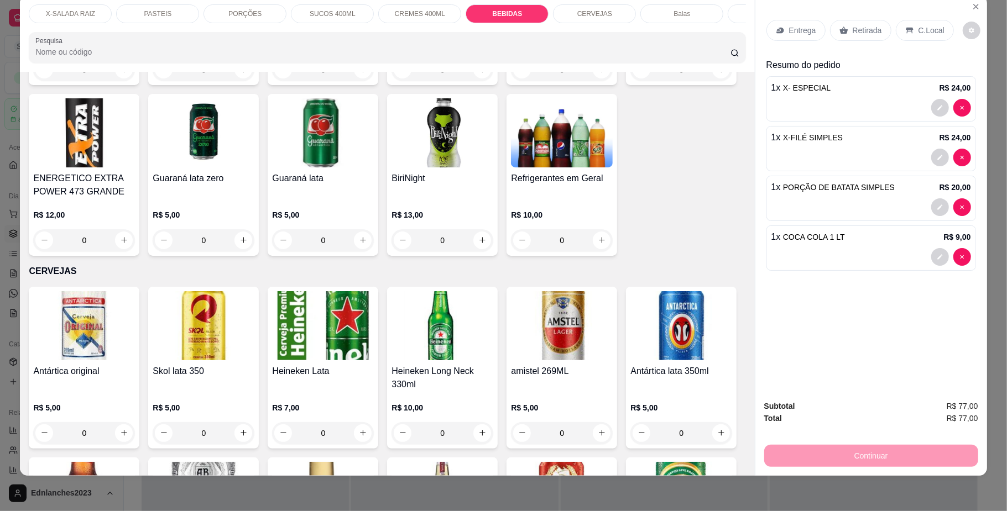
click at [79, 14] on p "X-SALADA RAIZ" at bounding box center [70, 13] width 49 height 9
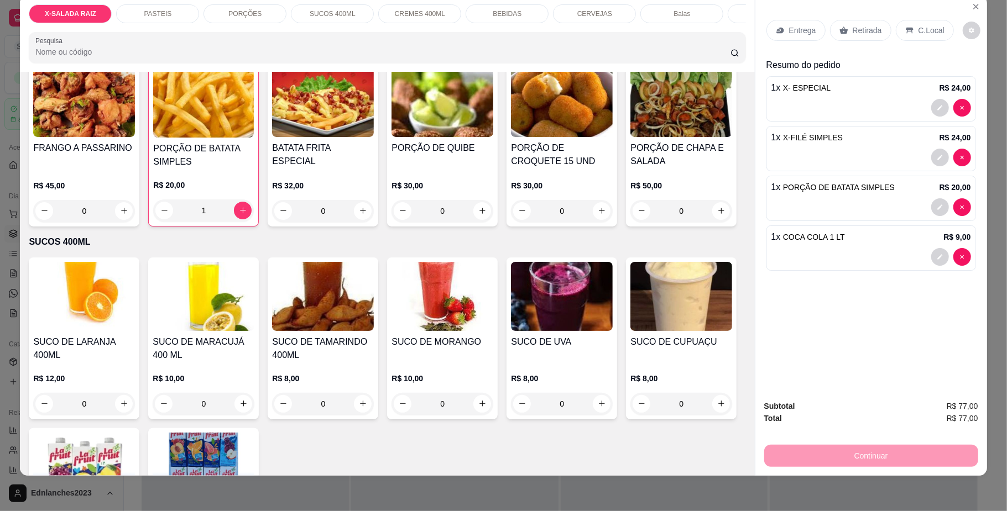
scroll to position [929, 0]
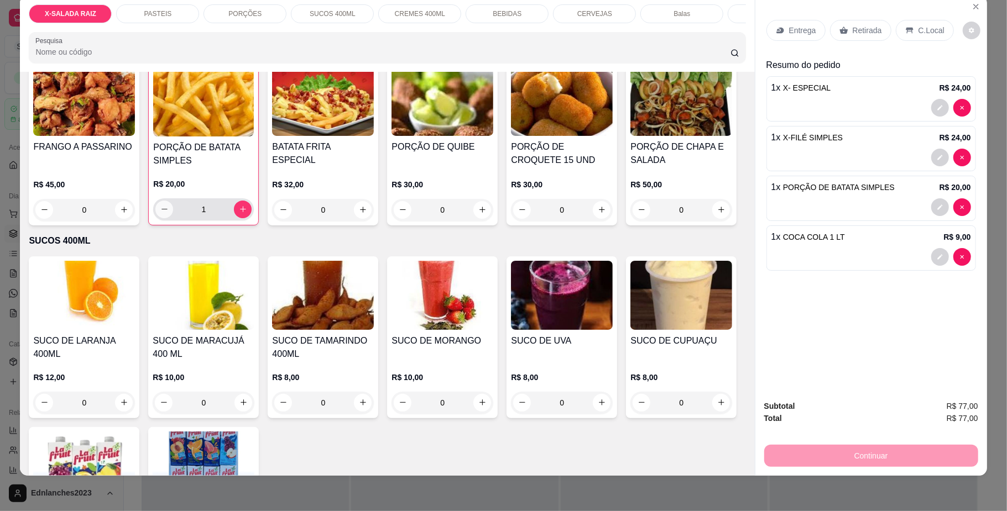
click at [162, 213] on icon "decrease-product-quantity" at bounding box center [164, 209] width 8 height 8
type input "0"
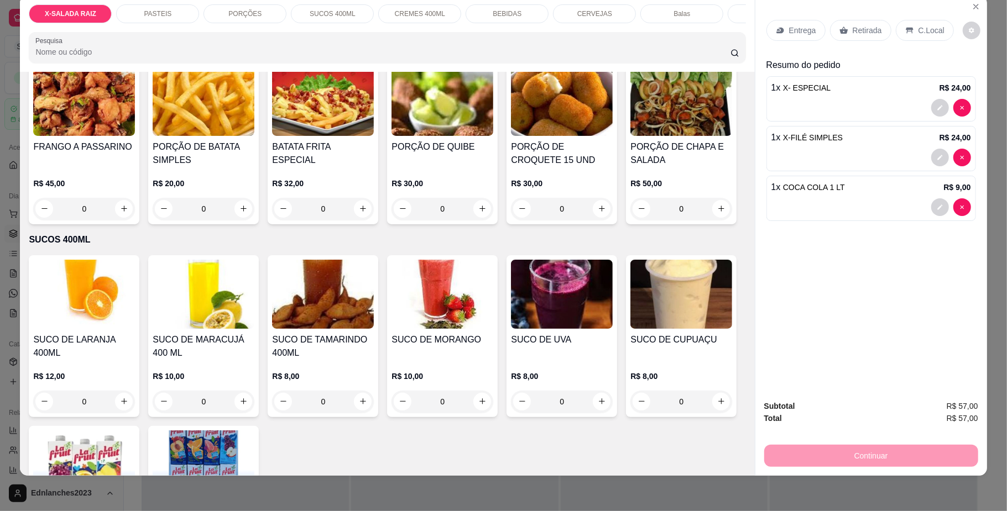
click at [469, 224] on div "FRANGO A PASSARINO R$ 45,00 0 PORÇÃO DE BATATA SIMPLES R$ 20,00 0 BATATA FRITA …" at bounding box center [387, 143] width 717 height 162
type input "0"
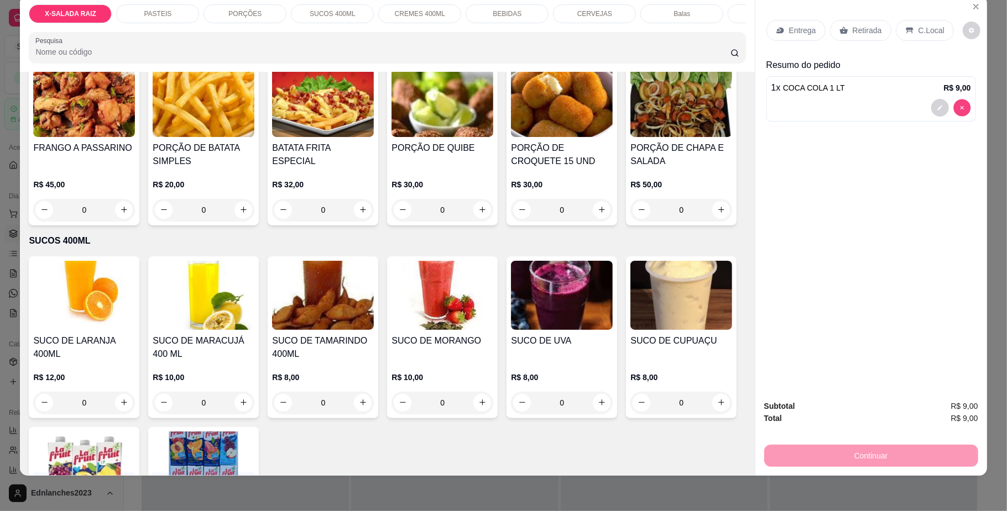
type input "0"
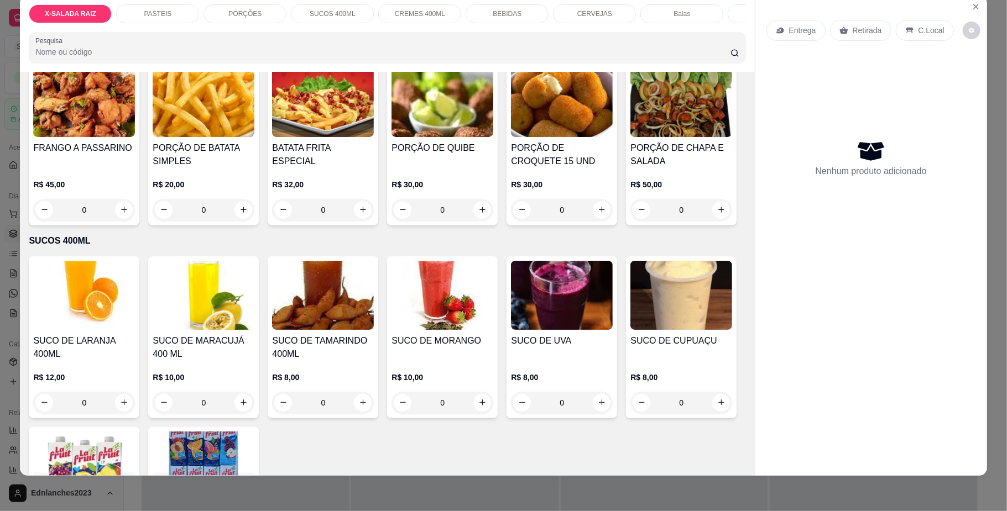
click at [783, 357] on div "Entrega Retirada C.Local Nenhum produto adicionado" at bounding box center [871, 227] width 232 height 463
